Goal: Transaction & Acquisition: Purchase product/service

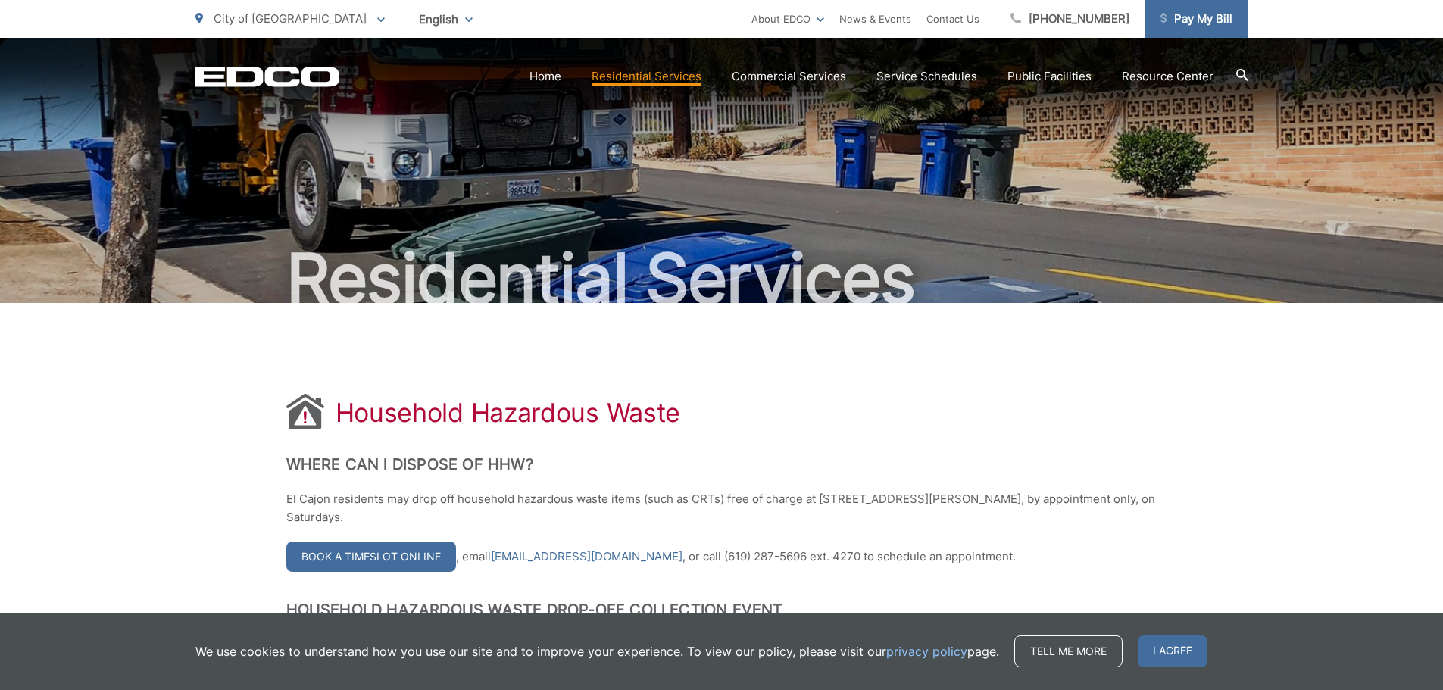
click at [1223, 26] on span "Pay My Bill" at bounding box center [1197, 19] width 72 height 18
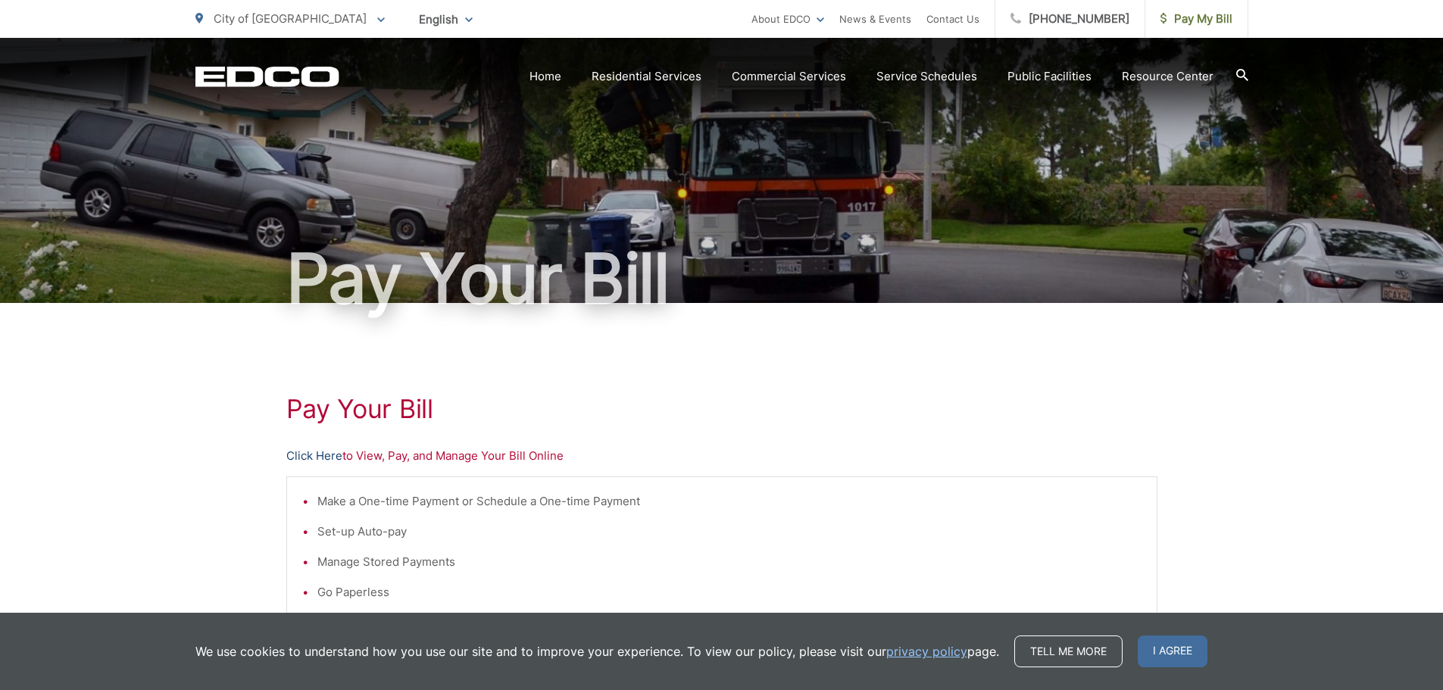
click at [308, 444] on div "Pay Your Bill Click Here to View, Pay, and Manage Your Bill Online Make a One-t…" at bounding box center [721, 643] width 871 height 680
click at [305, 455] on link "Click Here" at bounding box center [314, 456] width 56 height 18
drag, startPoint x: 243, startPoint y: 372, endPoint x: 248, endPoint y: 380, distance: 9.2
click at [246, 373] on div "Pay Your Bill Click Here to View, Pay, and Manage Your Bill Online Make a One-t…" at bounding box center [721, 643] width 1443 height 680
click at [202, 419] on div "Pay Your Bill Click Here to View, Pay, and Manage Your Bill Online Make a One-t…" at bounding box center [721, 643] width 1443 height 680
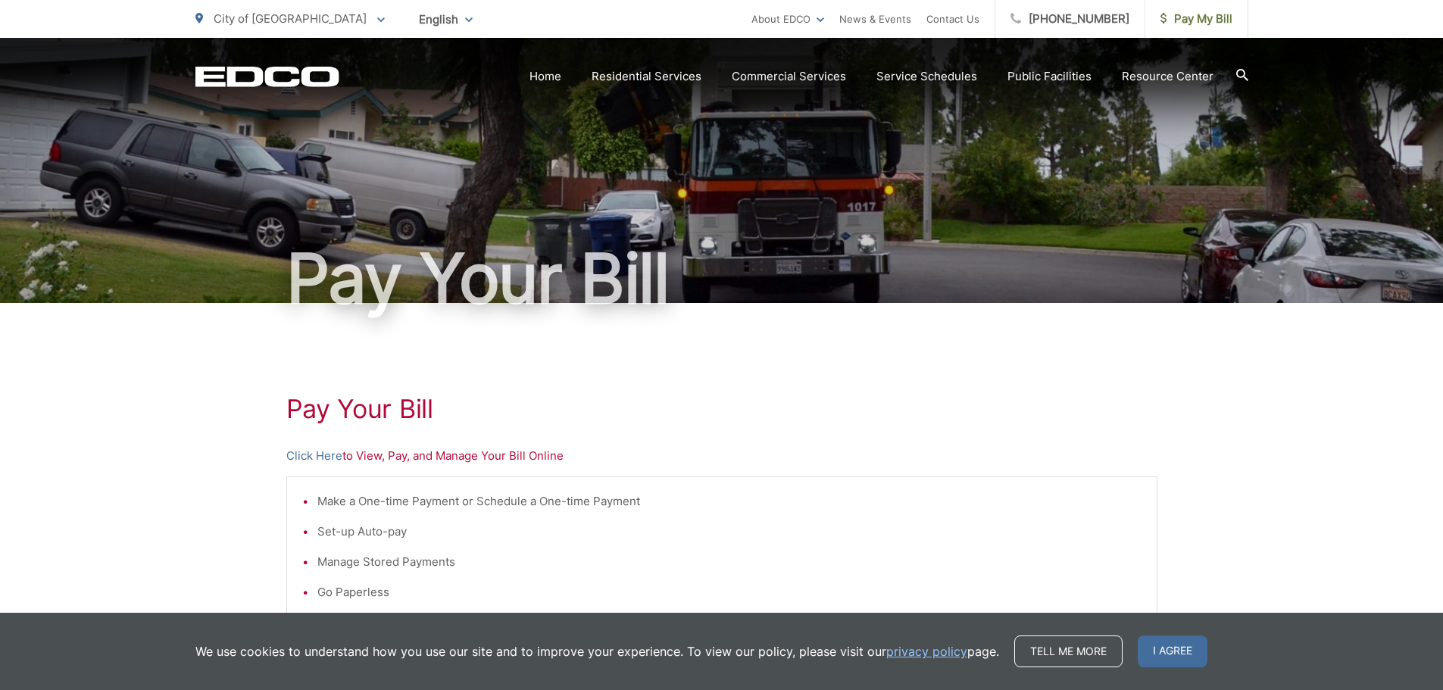
drag, startPoint x: 588, startPoint y: 379, endPoint x: 564, endPoint y: 376, distance: 23.7
click at [589, 379] on div "Pay Your Bill Click Here to View, Pay, and Manage Your Bill Online Make a One-t…" at bounding box center [721, 643] width 871 height 680
click at [733, 375] on div "Pay Your Bill Click Here to View, Pay, and Manage Your Bill Online Make a One-t…" at bounding box center [721, 643] width 871 height 680
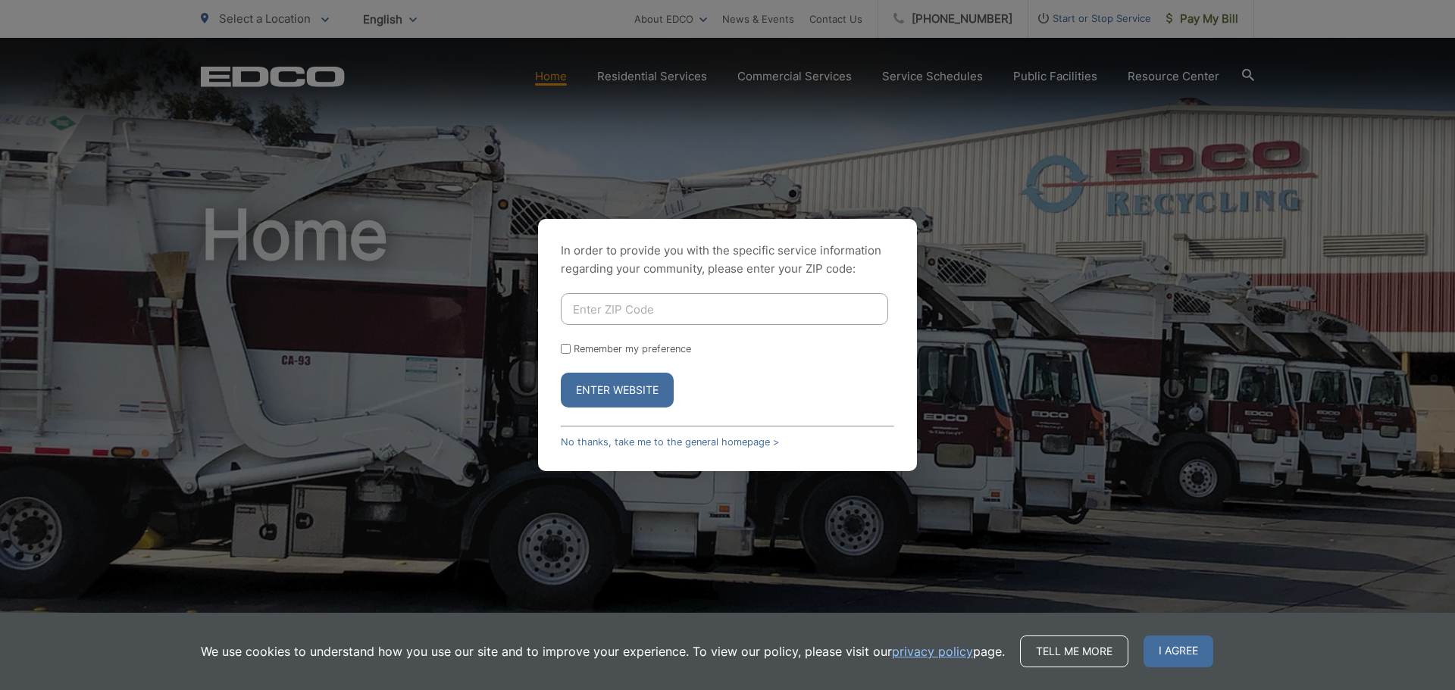
click at [246, 17] on div "In order to provide you with the specific service information regarding your co…" at bounding box center [727, 345] width 1455 height 690
click at [569, 292] on div "In order to provide you with the specific service information regarding your co…" at bounding box center [727, 345] width 379 height 252
drag, startPoint x: 592, startPoint y: 302, endPoint x: 604, endPoint y: 306, distance: 12.2
click at [604, 305] on input "Enter ZIP Code" at bounding box center [724, 309] width 327 height 32
click at [604, 306] on input "Enter ZIP Code" at bounding box center [724, 309] width 327 height 32
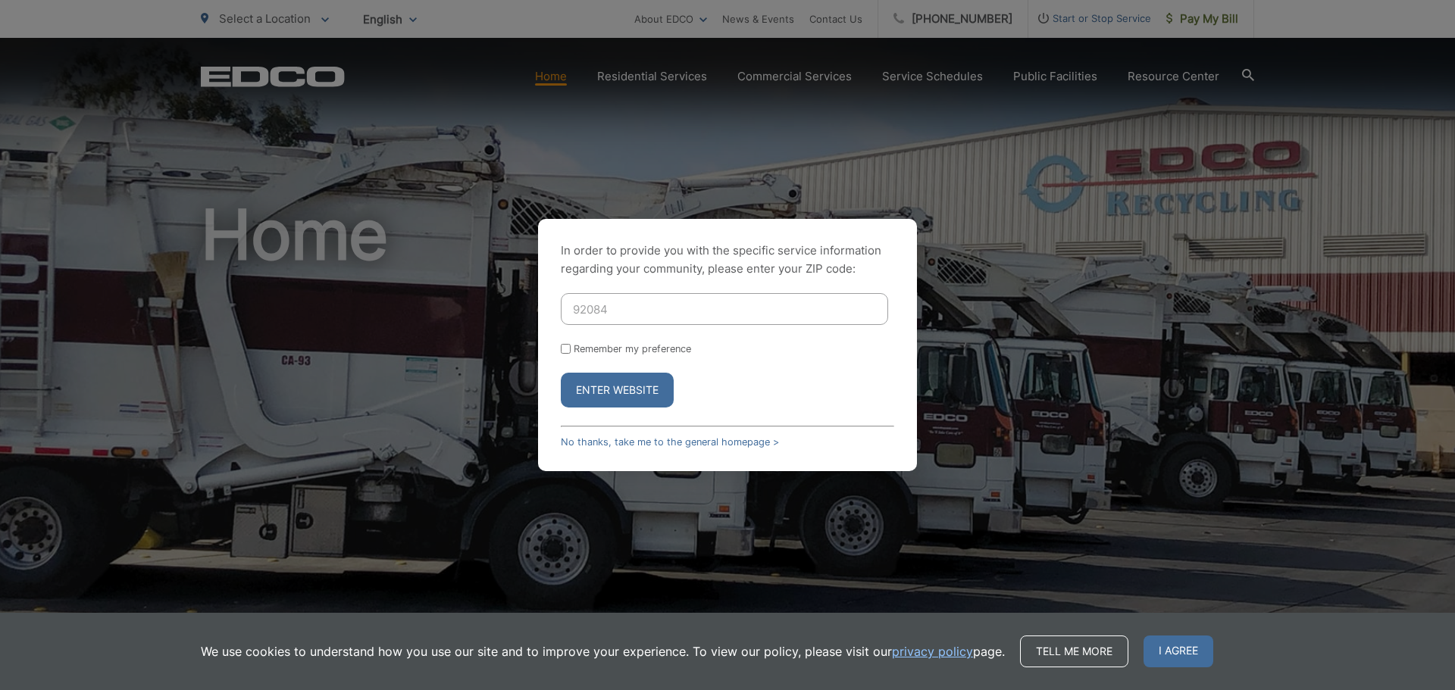
type input "92084"
click at [561, 373] on button "Enter Website" at bounding box center [617, 390] width 113 height 35
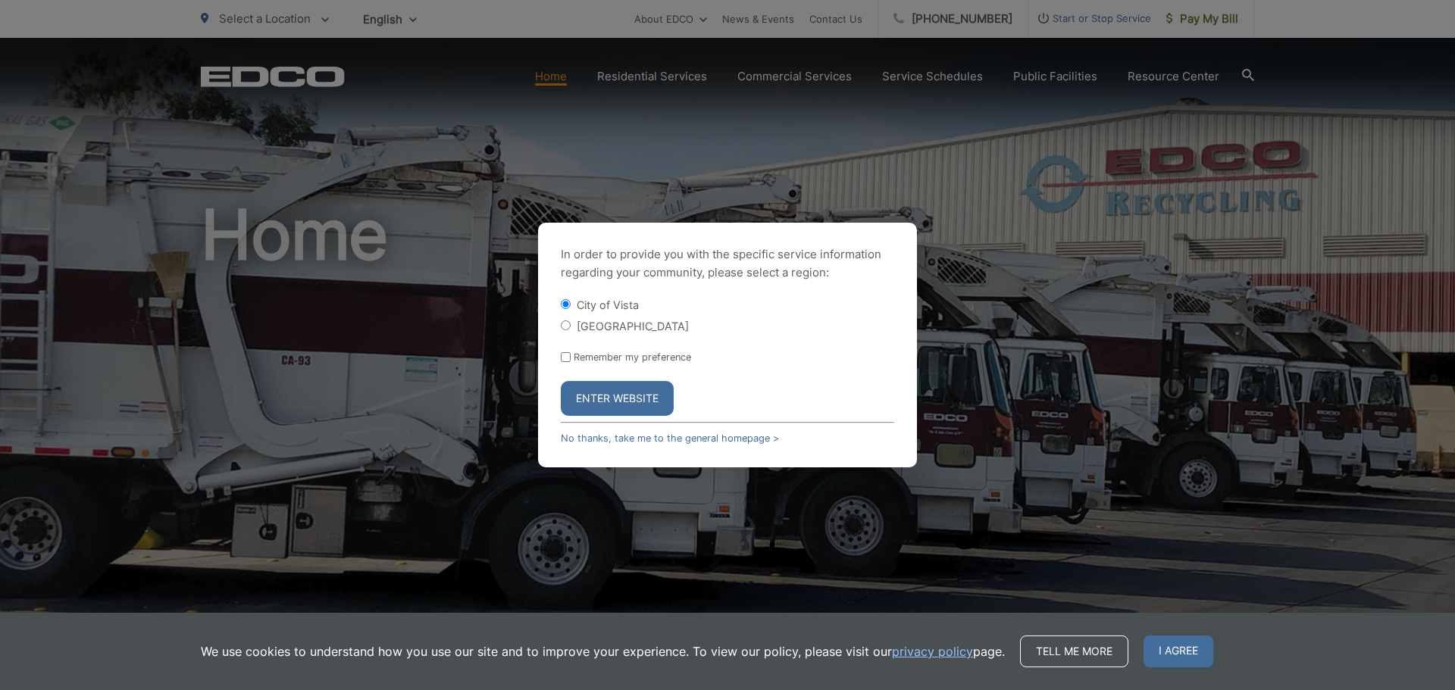
click at [596, 400] on button "Enter Website" at bounding box center [617, 398] width 113 height 35
